Goal: Task Accomplishment & Management: Manage account settings

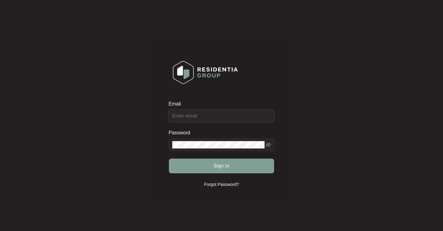
type input "[PERSON_NAME][EMAIL_ADDRESS][PERSON_NAME][DOMAIN_NAME]"
click at [221, 166] on button "Sign in" at bounding box center [221, 166] width 105 height 15
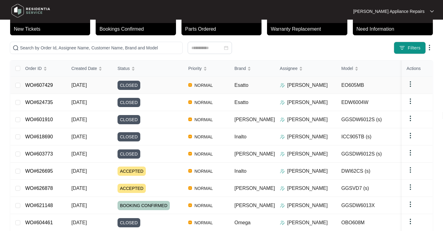
scroll to position [41, 0]
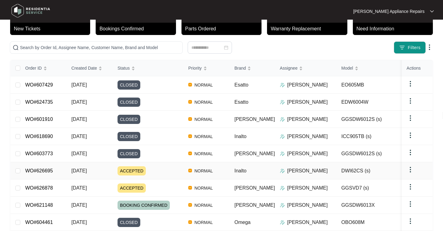
click at [85, 170] on span "[DATE]" at bounding box center [78, 170] width 15 height 5
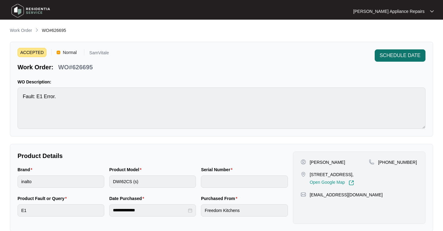
click at [408, 55] on span "SCHEDULE DATE" at bounding box center [399, 55] width 41 height 7
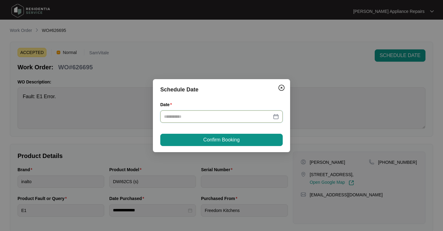
click at [207, 119] on input "Date" at bounding box center [218, 116] width 108 height 7
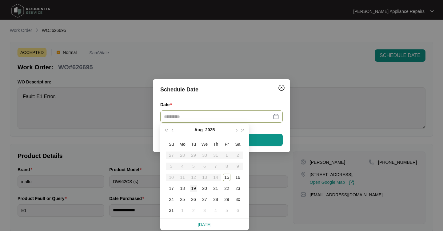
type input "**********"
click at [192, 188] on div "19" at bounding box center [193, 188] width 7 height 7
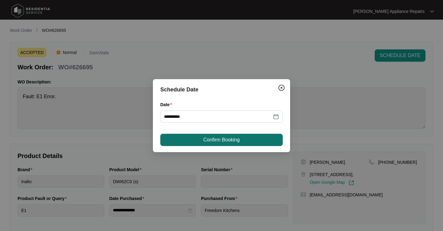
click at [221, 139] on span "Confirm Booking" at bounding box center [221, 139] width 36 height 7
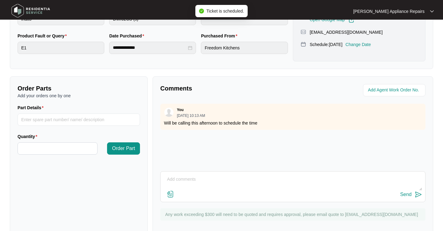
scroll to position [163, 0]
click at [231, 185] on textarea at bounding box center [293, 183] width 258 height 16
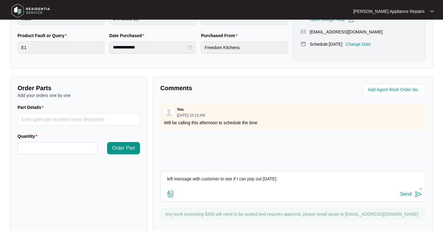
type textarea "left message with customer to see if I can pop out [DATE]"
drag, startPoint x: 231, startPoint y: 185, endPoint x: 407, endPoint y: 198, distance: 176.3
click at [407, 198] on button "Send" at bounding box center [411, 195] width 22 height 8
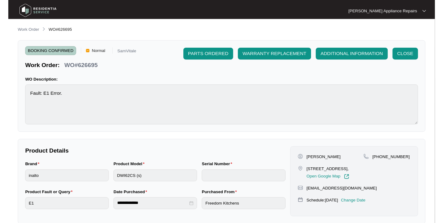
scroll to position [0, 0]
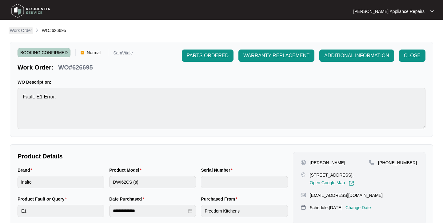
click at [18, 28] on p "Work Order" at bounding box center [21, 30] width 22 height 6
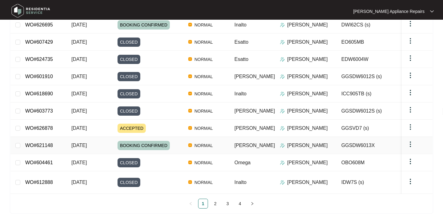
scroll to position [100, 0]
click at [81, 126] on span "[DATE]" at bounding box center [78, 128] width 15 height 5
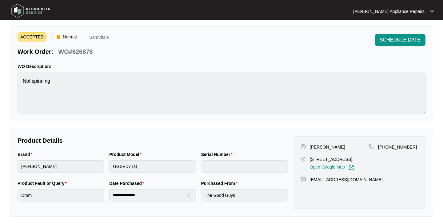
scroll to position [16, 0]
click at [396, 40] on span "SCHEDULE DATE" at bounding box center [399, 39] width 41 height 7
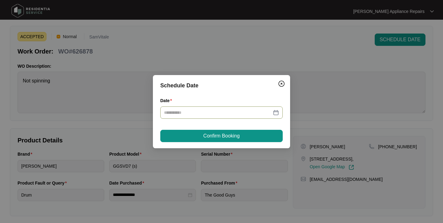
click at [227, 109] on input "Date" at bounding box center [218, 112] width 108 height 7
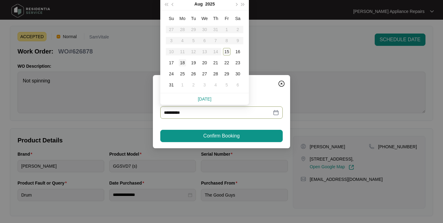
type input "**********"
click at [213, 65] on div "21" at bounding box center [215, 62] width 7 height 7
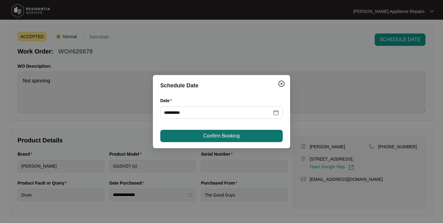
click at [222, 138] on span "Confirm Booking" at bounding box center [221, 135] width 36 height 7
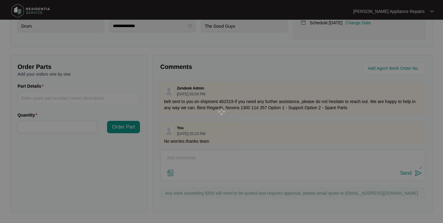
scroll to position [184, 0]
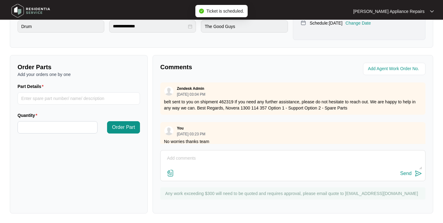
click at [254, 162] on textarea at bounding box center [293, 161] width 258 height 16
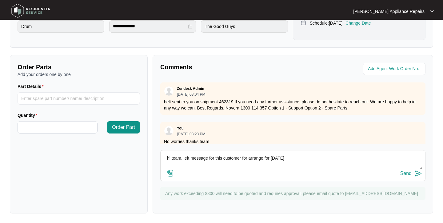
type textarea "hi team. left message for this customer for arrange for [DATE]"
click at [405, 175] on div "Send" at bounding box center [405, 174] width 11 height 6
